Goal: Task Accomplishment & Management: Use online tool/utility

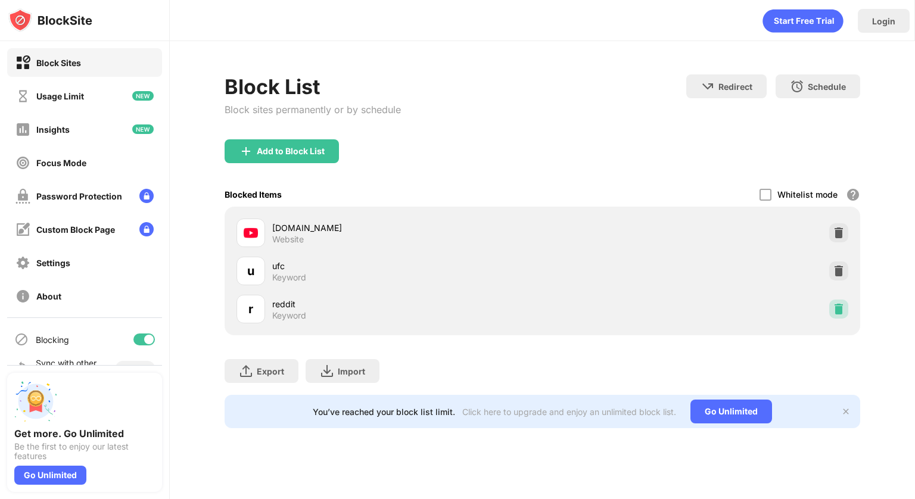
click at [842, 309] on img at bounding box center [839, 309] width 12 height 12
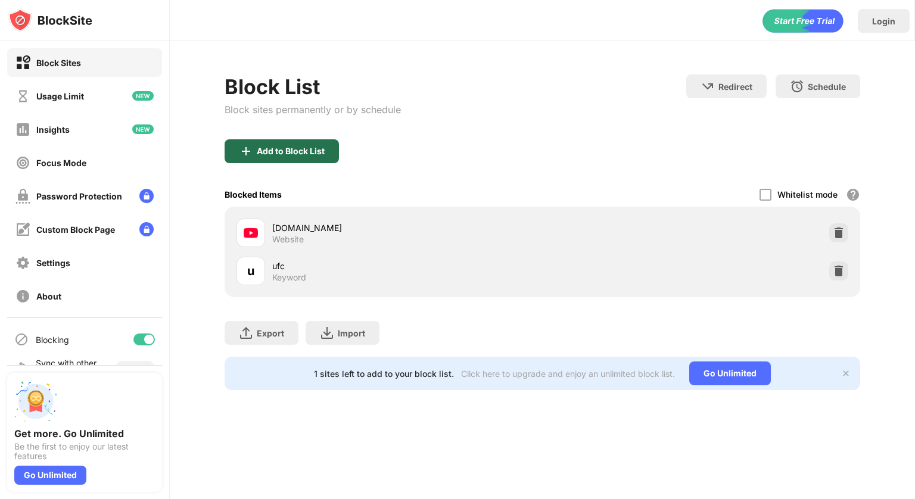
click at [302, 144] on div "Add to Block List" at bounding box center [282, 151] width 114 height 24
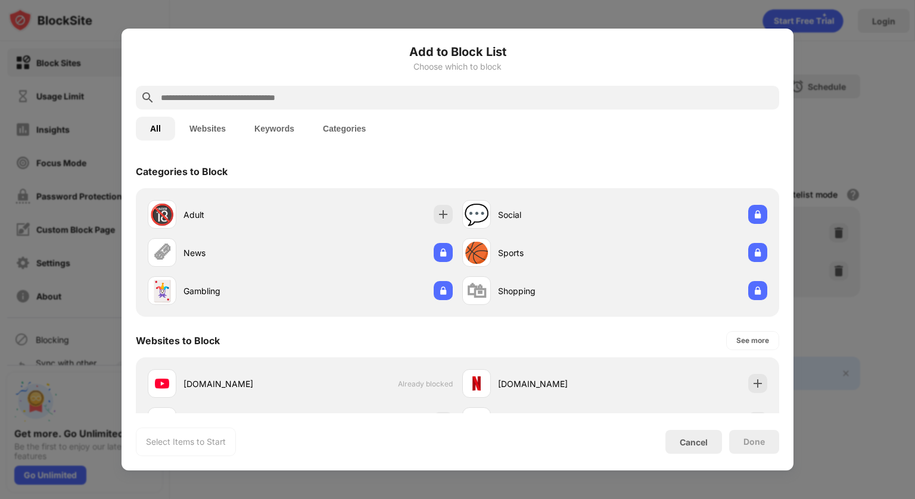
click at [261, 97] on input "text" at bounding box center [467, 98] width 615 height 14
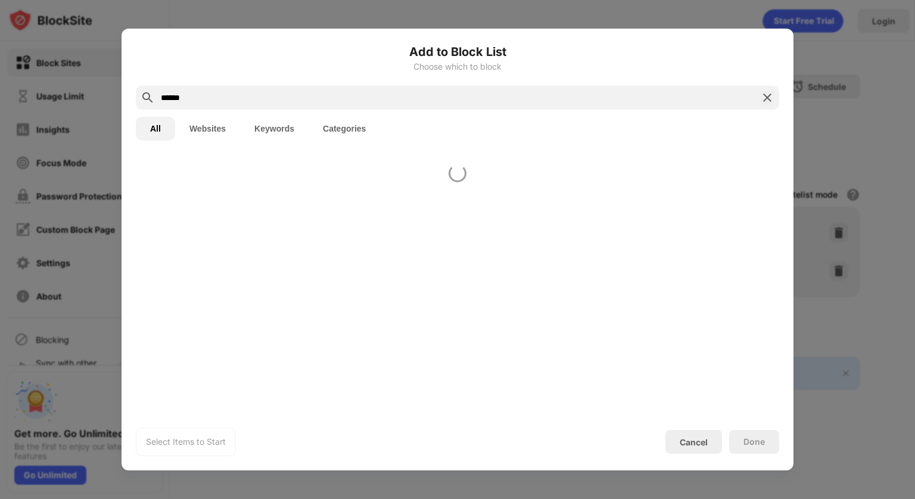
type input "******"
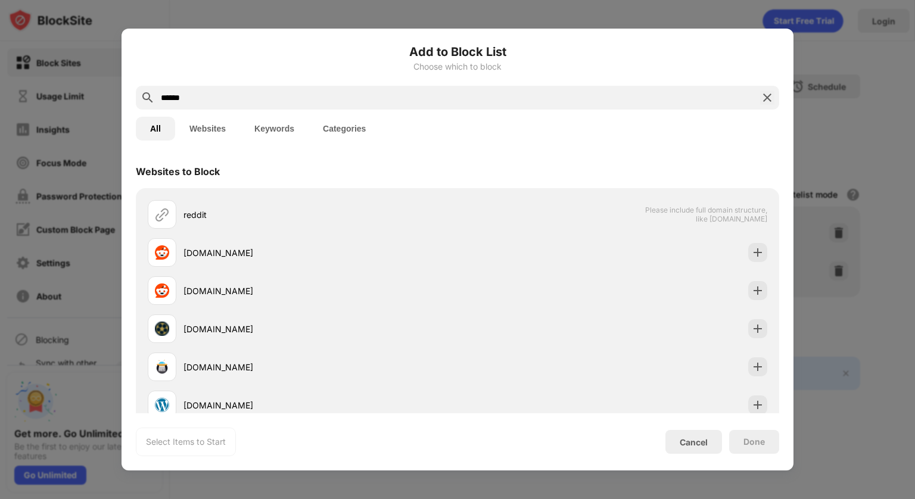
click at [268, 129] on button "Keywords" at bounding box center [274, 129] width 68 height 24
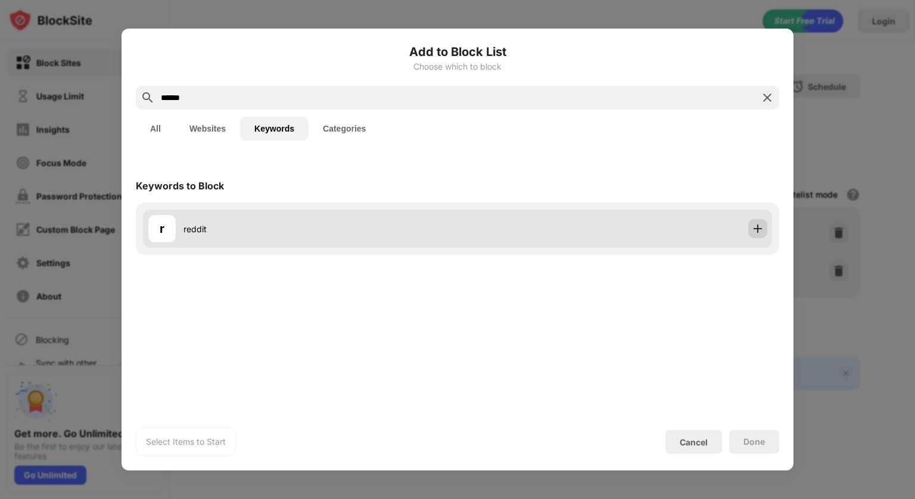
click at [762, 226] on img at bounding box center [758, 229] width 12 height 12
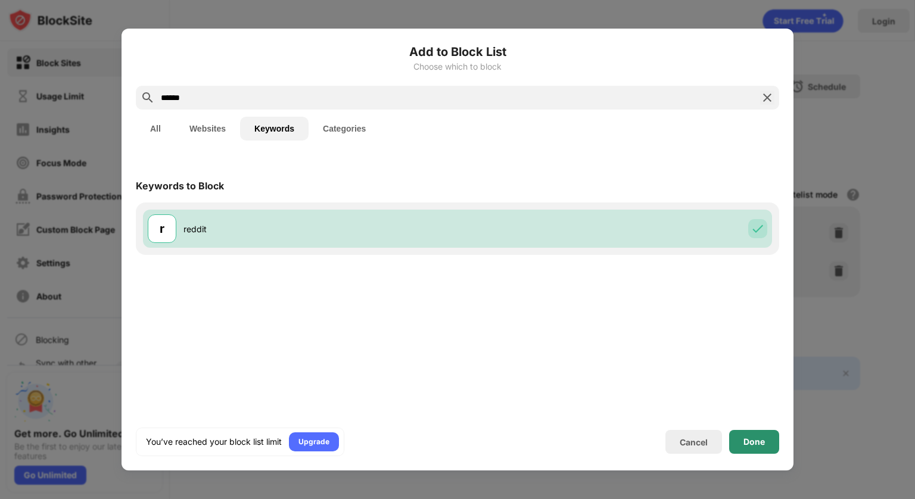
click at [752, 433] on div "Done" at bounding box center [754, 442] width 50 height 24
